Goal: Task Accomplishment & Management: Manage account settings

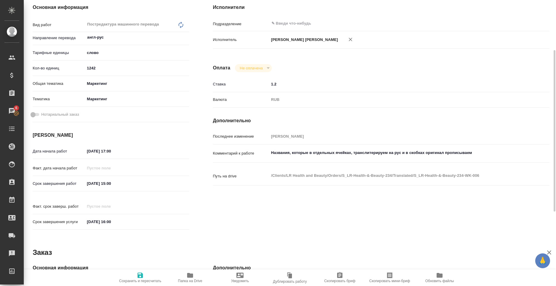
scroll to position [178, 0]
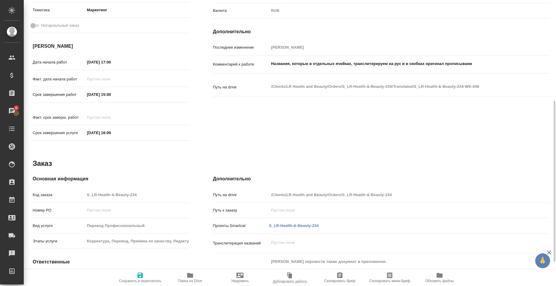
click at [189, 277] on icon "button" at bounding box center [190, 275] width 6 height 5
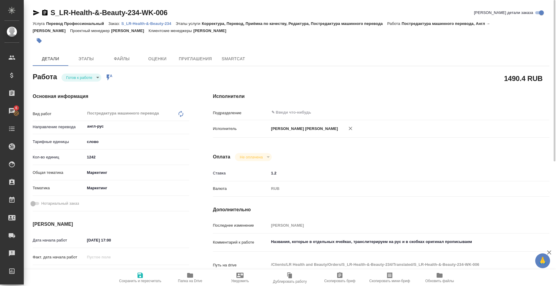
click at [143, 23] on p "S_LR-Health-&-Beauty-234" at bounding box center [148, 23] width 54 height 4
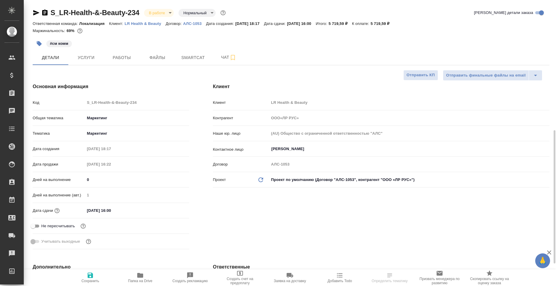
select select "RU"
type input "[PERSON_NAME]"
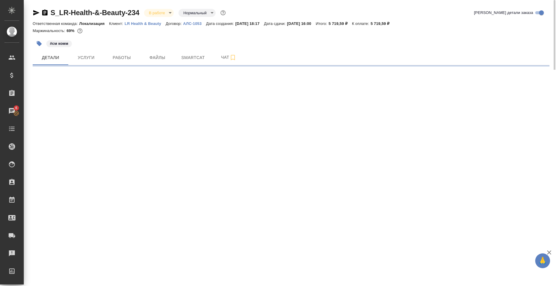
select select "RU"
